Goal: Book appointment/travel/reservation

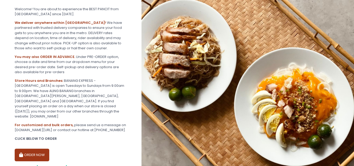
scroll to position [81, 0]
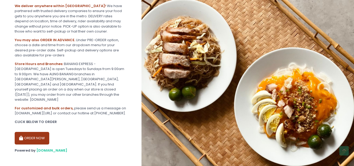
click at [39, 134] on button "ORDER NOW" at bounding box center [32, 138] width 35 height 13
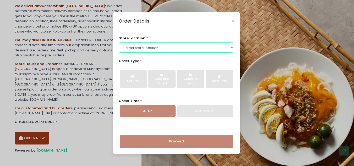
click at [195, 48] on select "Select store location BANANG EXPRESS - [GEOGRAPHIC_DATA], [GEOGRAPHIC_DATA] BAN…" at bounding box center [176, 47] width 115 height 10
select select "62ee0805b0024a001716a291"
click at [119, 42] on select "Select store location BANANG EXPRESS - [GEOGRAPHIC_DATA], [GEOGRAPHIC_DATA] BAN…" at bounding box center [176, 47] width 115 height 10
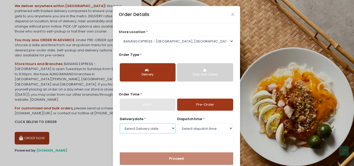
click at [170, 128] on select "Select Delivery date [DATE] [DATE] [DATE] [DATE] [DATE] [DATE]" at bounding box center [148, 128] width 56 height 10
select select "[DATE]"
click at [120, 123] on select "Select Delivery date [DATE] [DATE] [DATE] [DATE] [DATE] [DATE]" at bounding box center [148, 128] width 56 height 10
click at [217, 129] on select "Select dispatch time 07:00 AM - 07:30 AM 07:30 AM - 08:00 AM 08:00 AM - 08:30 A…" at bounding box center [205, 128] width 56 height 10
select select "15:00"
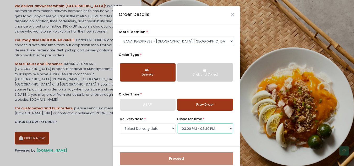
click at [177, 123] on select "Select dispatch time 07:00 AM - 07:30 AM 07:30 AM - 08:00 AM 08:00 AM - 08:30 A…" at bounding box center [205, 128] width 56 height 10
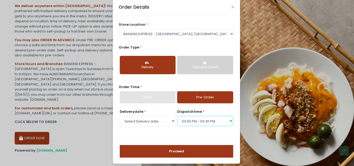
scroll to position [11, 0]
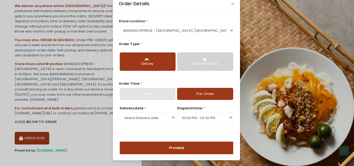
click at [176, 147] on button "Proceed" at bounding box center [176, 147] width 113 height 13
